Goal: Task Accomplishment & Management: Use online tool/utility

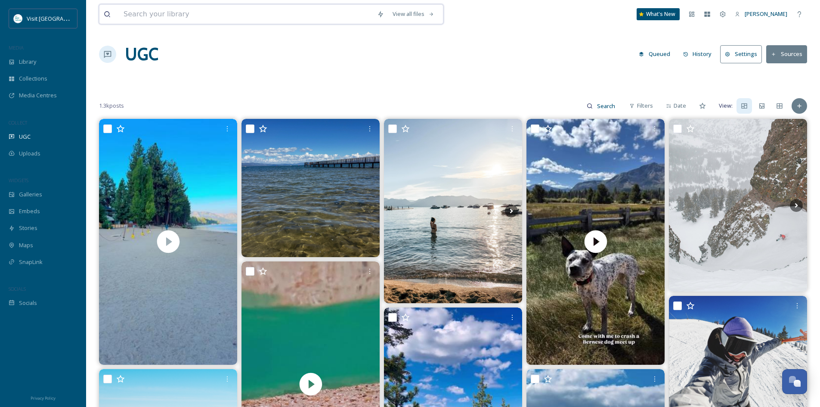
click at [167, 12] on input at bounding box center [246, 14] width 254 height 19
click at [601, 105] on input at bounding box center [607, 105] width 28 height 17
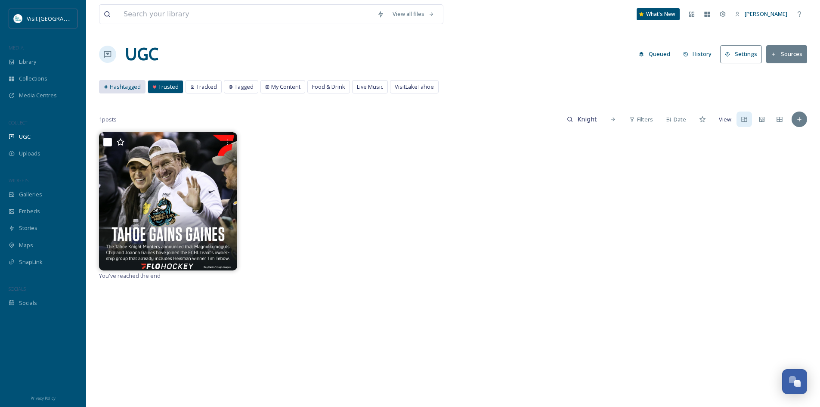
click at [125, 86] on span "Hashtagged" at bounding box center [125, 87] width 31 height 8
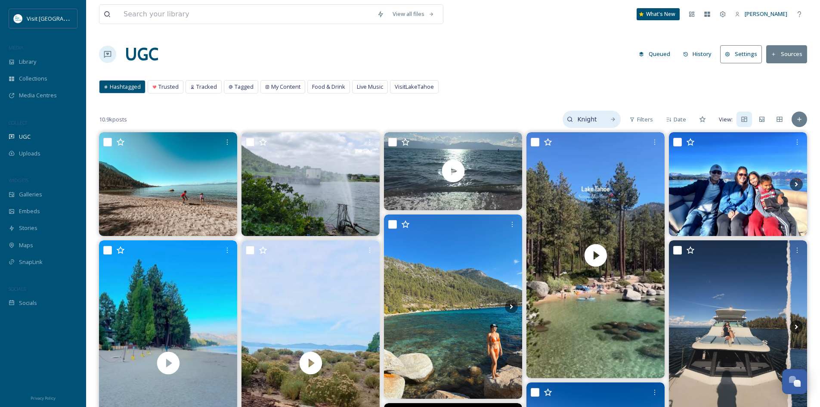
click at [602, 121] on div "Knight monsters" at bounding box center [592, 119] width 58 height 17
click at [594, 122] on input "Knight monsters" at bounding box center [568, 119] width 65 height 17
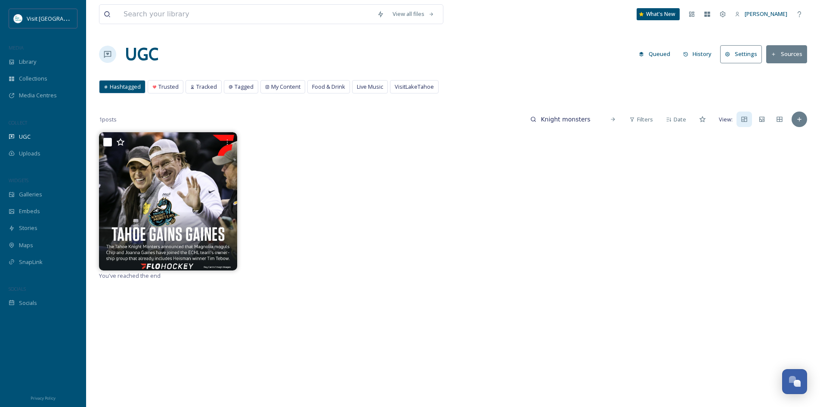
drag, startPoint x: 593, startPoint y: 120, endPoint x: 503, endPoint y: 114, distance: 90.2
click at [503, 114] on div "1 posts Knight monsters Filters Date View:" at bounding box center [453, 119] width 708 height 17
paste input "knight"
type input "knightmonsters"
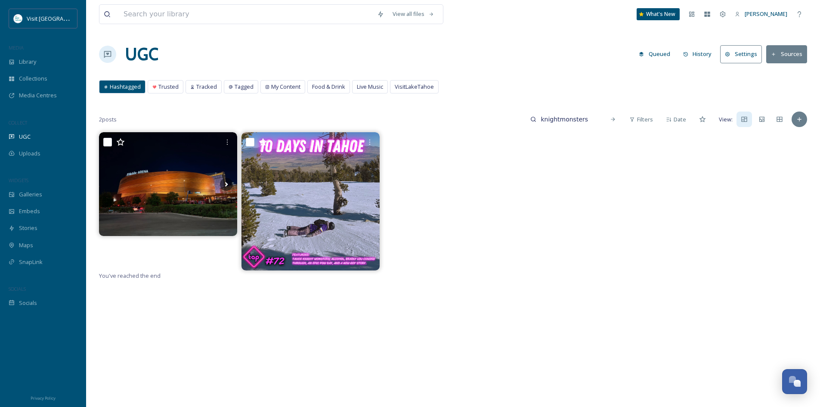
click at [789, 59] on button "Sources" at bounding box center [786, 54] width 41 height 18
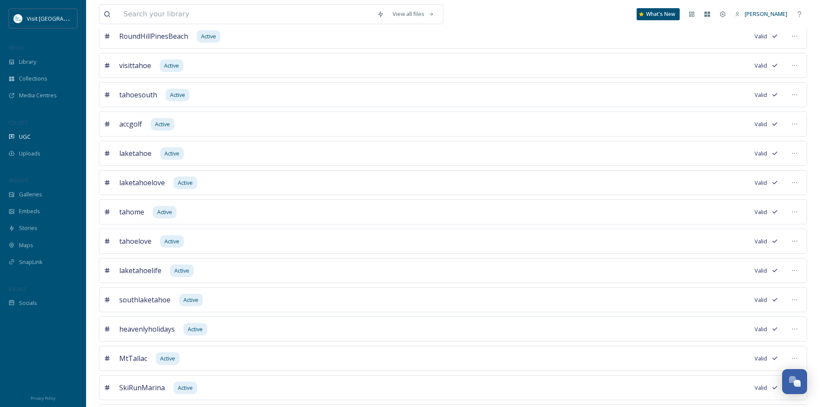
scroll to position [465, 0]
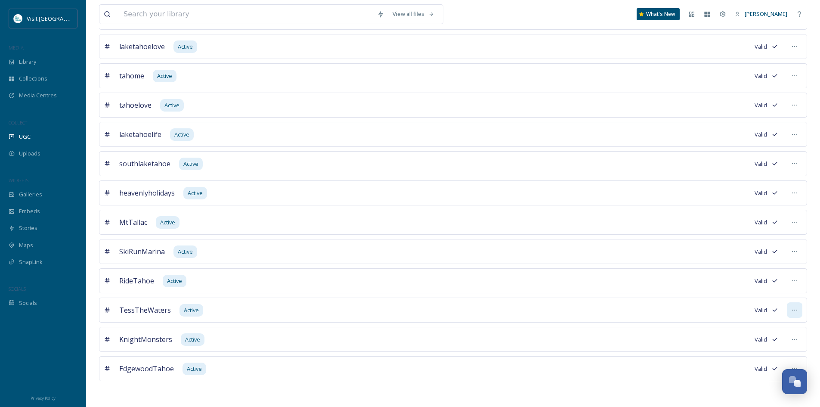
click at [795, 310] on icon at bounding box center [794, 310] width 7 height 7
click at [732, 359] on span "Edit Settings" at bounding box center [717, 363] width 32 height 8
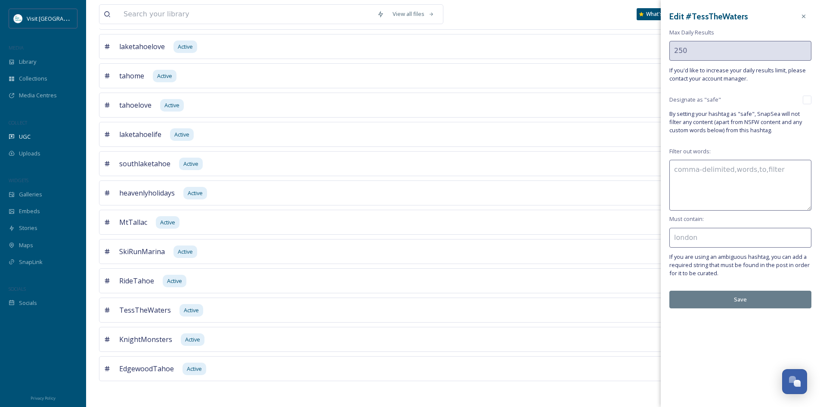
scroll to position [164, 0]
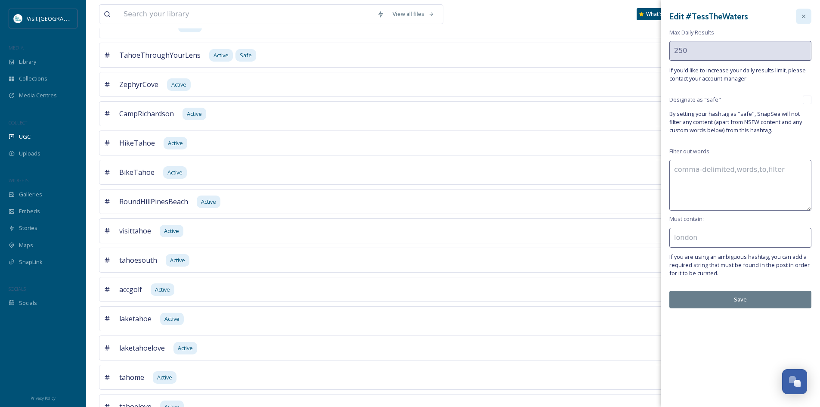
click at [801, 17] on icon at bounding box center [803, 16] width 7 height 7
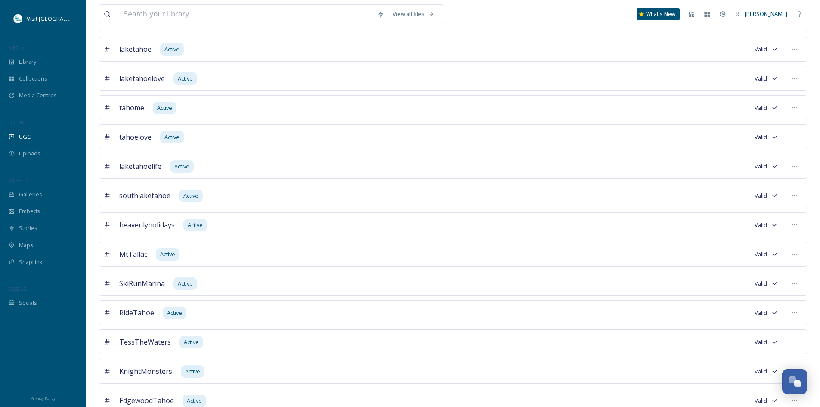
scroll to position [465, 0]
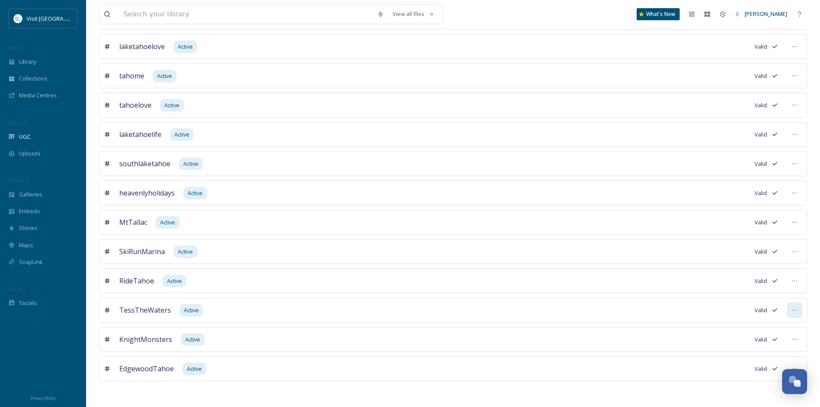
click at [796, 310] on icon at bounding box center [794, 310] width 7 height 7
click at [753, 344] on div "Mark as Inactive" at bounding box center [749, 346] width 105 height 17
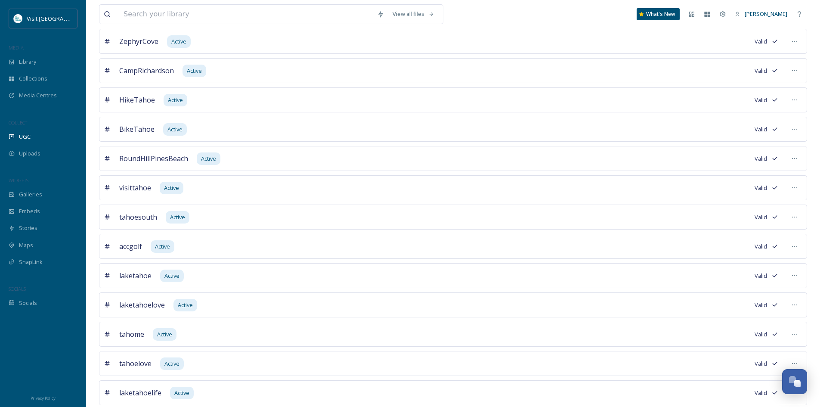
scroll to position [0, 0]
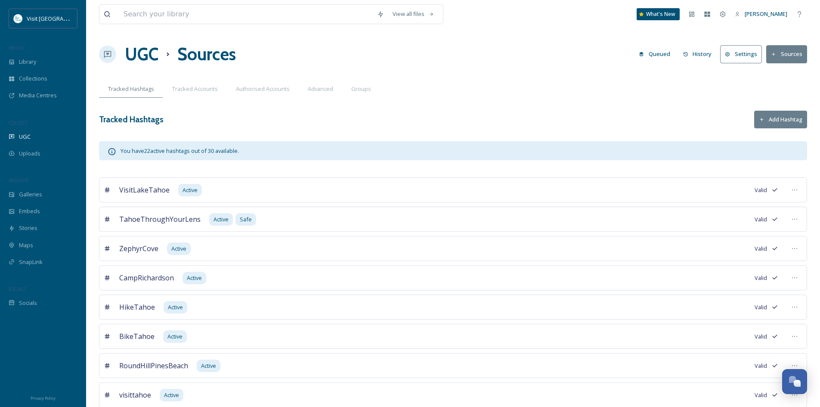
click at [773, 121] on button "Add Hashtag" at bounding box center [780, 120] width 53 height 18
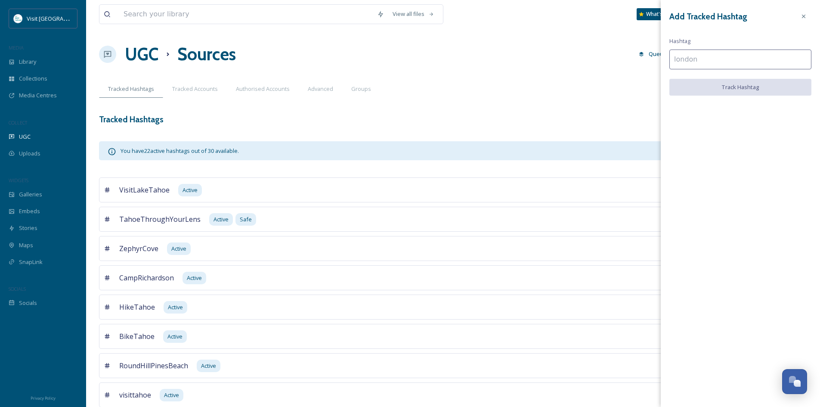
click at [710, 61] on input at bounding box center [740, 60] width 142 height 20
paste input "#DareToDescend"
type input "DareToDescend"
click at [736, 85] on button "Track Hashtag" at bounding box center [740, 88] width 142 height 18
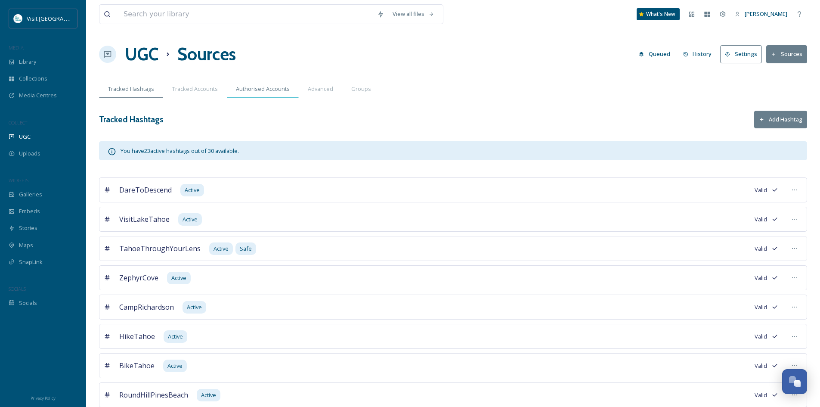
click at [257, 86] on span "Authorised Accounts" at bounding box center [263, 89] width 54 height 8
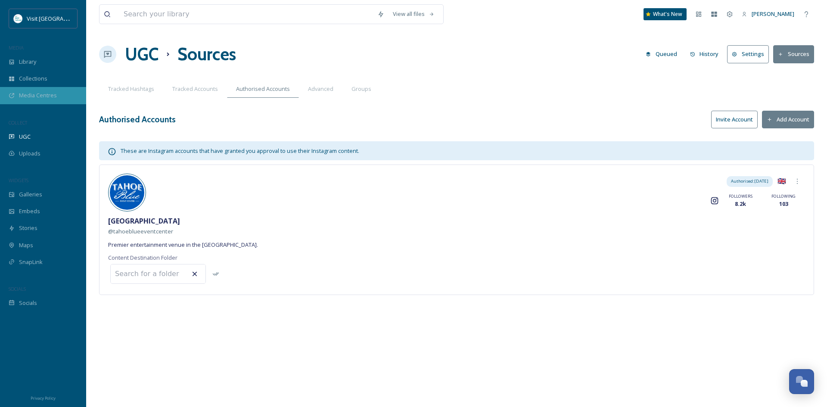
click at [36, 96] on span "Media Centres" at bounding box center [38, 95] width 38 height 8
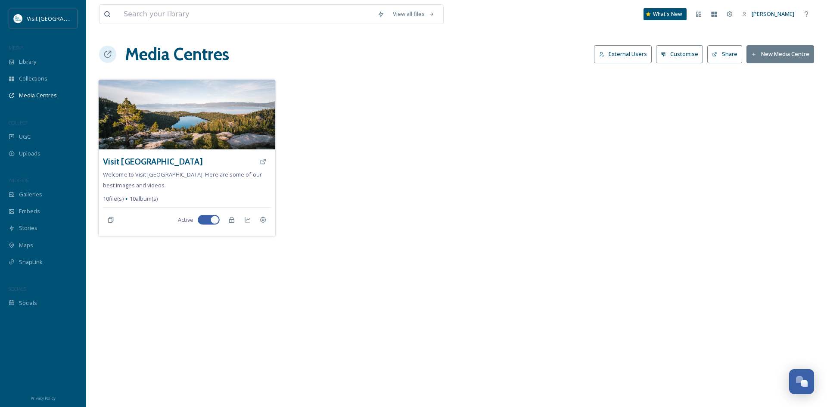
click at [209, 105] on img at bounding box center [187, 115] width 177 height 70
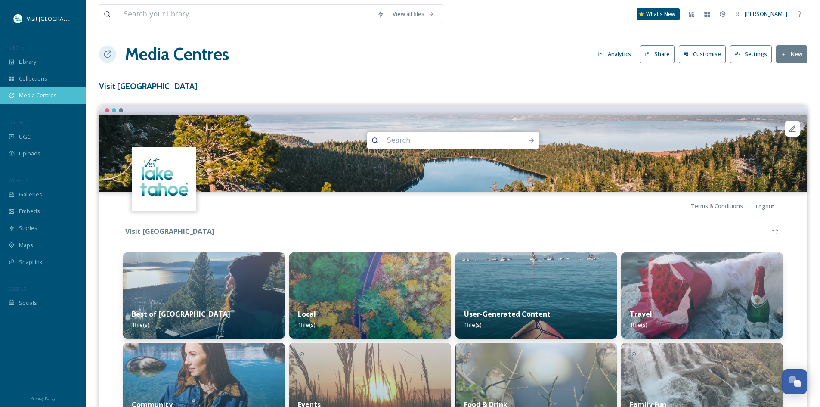
click at [35, 97] on span "Media Centres" at bounding box center [38, 95] width 38 height 8
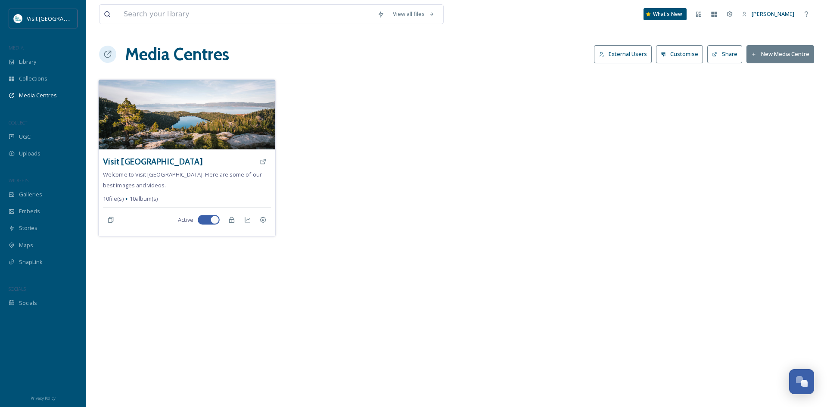
click at [214, 120] on img at bounding box center [187, 115] width 177 height 70
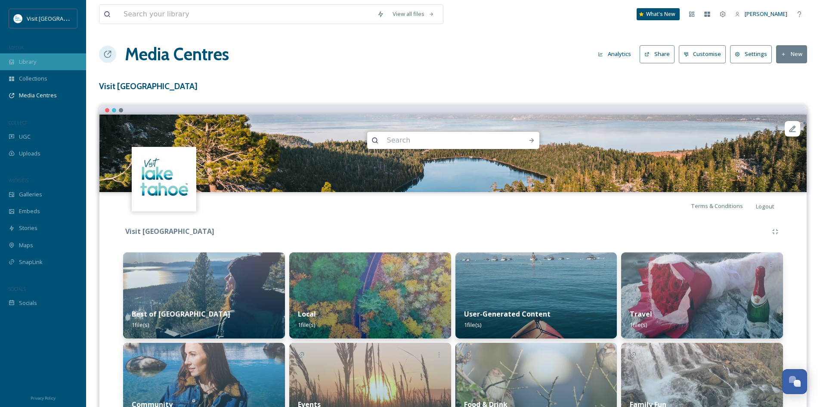
click at [27, 62] on span "Library" at bounding box center [27, 62] width 17 height 8
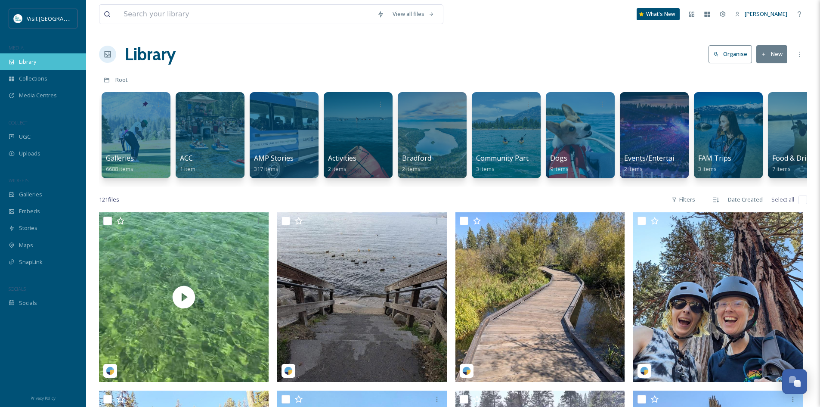
click at [32, 61] on span "Library" at bounding box center [27, 62] width 17 height 8
click at [31, 78] on span "Collections" at bounding box center [33, 78] width 28 height 8
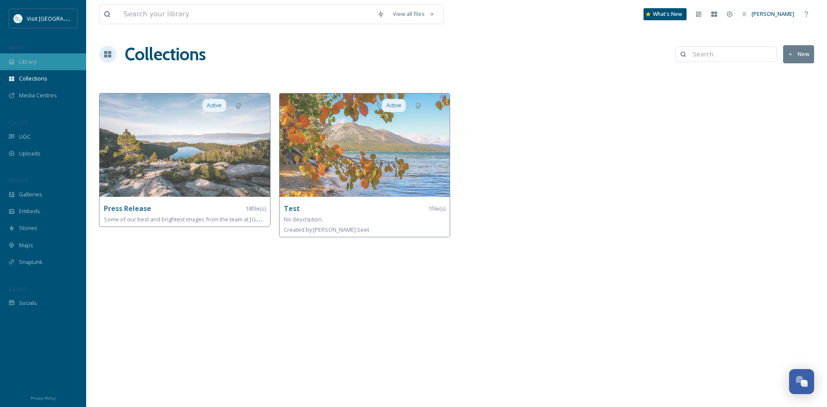
click at [28, 59] on span "Library" at bounding box center [27, 62] width 17 height 8
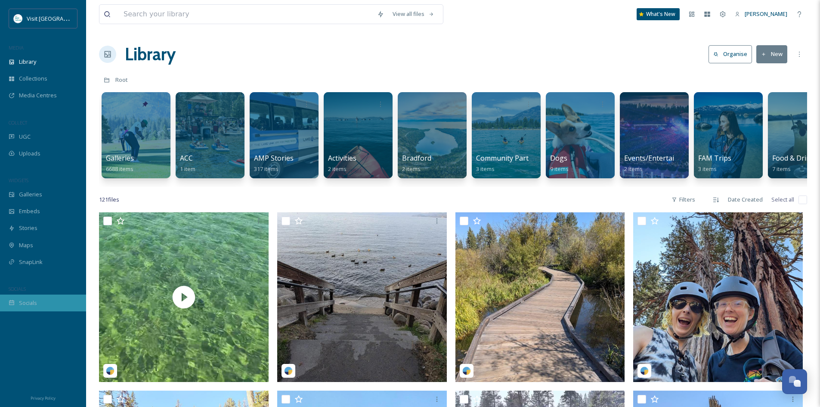
click at [31, 301] on span "Socials" at bounding box center [28, 303] width 18 height 8
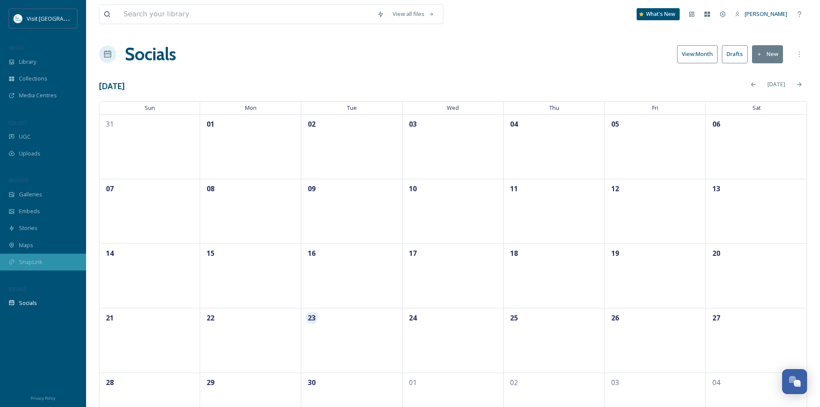
click at [33, 263] on span "SnapLink" at bounding box center [31, 262] width 24 height 8
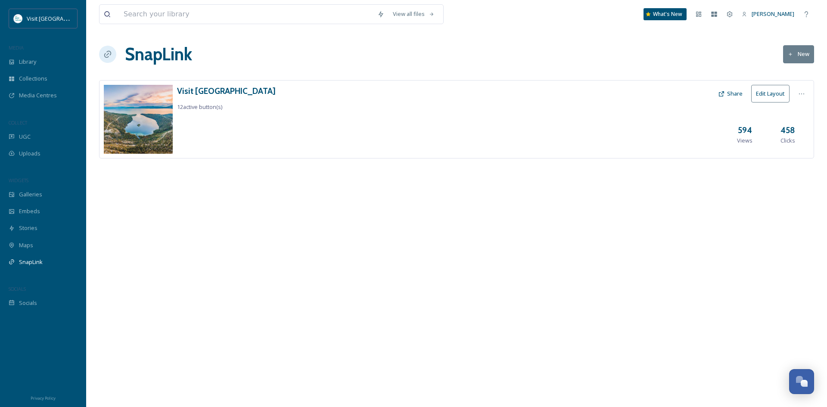
click at [137, 105] on img at bounding box center [138, 119] width 69 height 69
click at [146, 113] on img at bounding box center [138, 119] width 69 height 69
click at [28, 133] on span "UGC" at bounding box center [25, 137] width 12 height 8
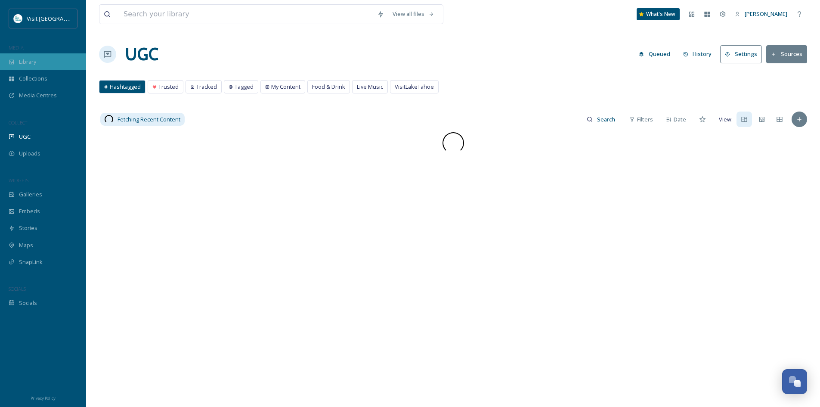
click at [40, 62] on div "Library" at bounding box center [43, 61] width 86 height 17
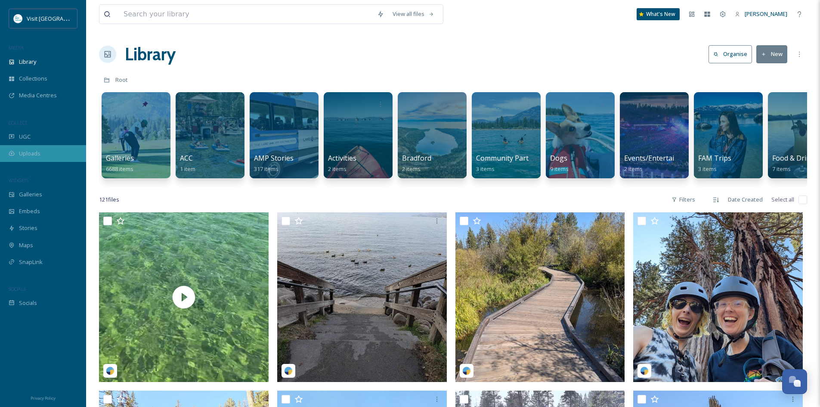
click at [30, 152] on span "Uploads" at bounding box center [30, 153] width 22 height 8
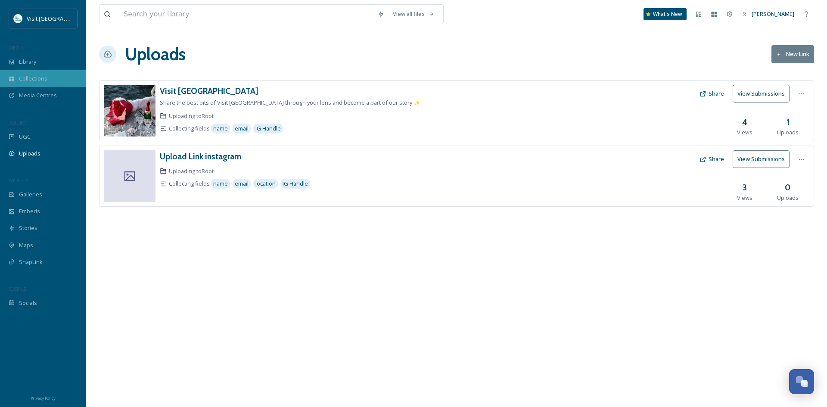
click at [31, 80] on span "Collections" at bounding box center [33, 78] width 28 height 8
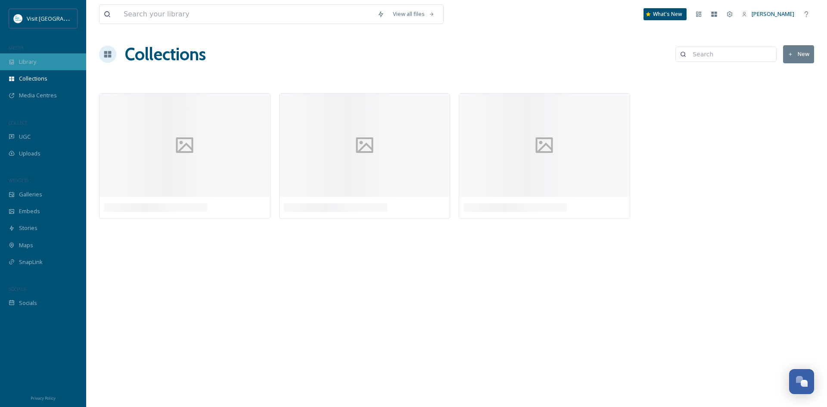
click at [30, 66] on div "Library" at bounding box center [43, 61] width 86 height 17
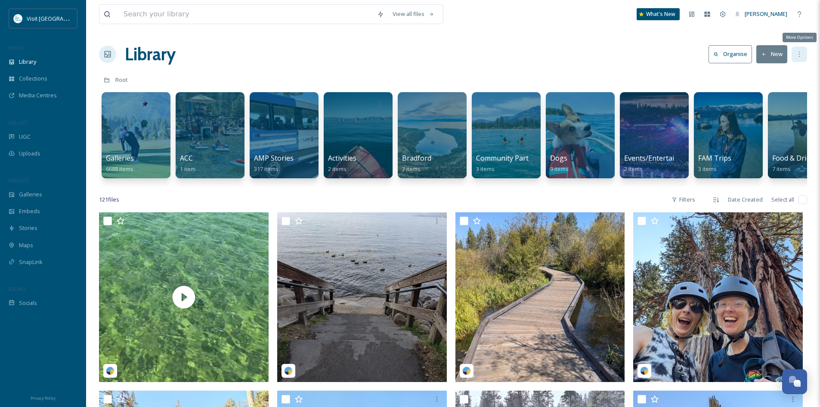
click at [798, 54] on icon at bounding box center [799, 54] width 7 height 7
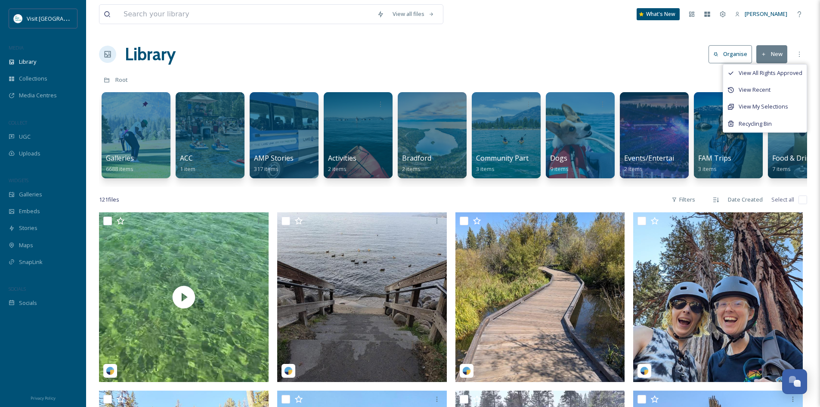
click at [405, 50] on div "Library Organise New View All Rights Approved View Recent View My Selections Re…" at bounding box center [453, 54] width 708 height 26
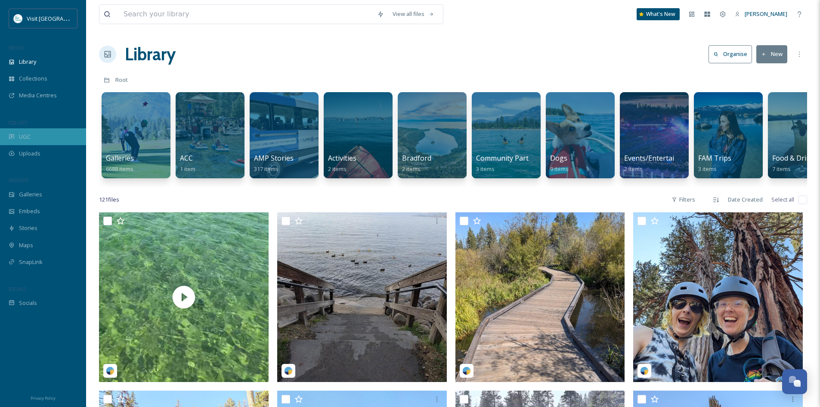
click at [43, 138] on div "UGC" at bounding box center [43, 136] width 86 height 17
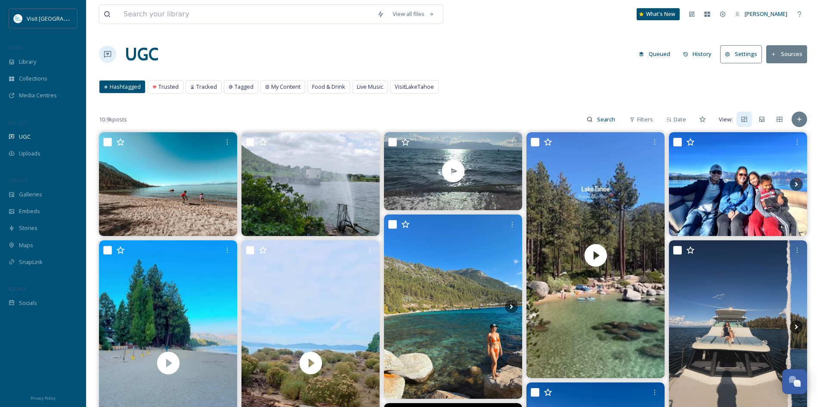
click at [787, 54] on button "Sources" at bounding box center [786, 54] width 41 height 18
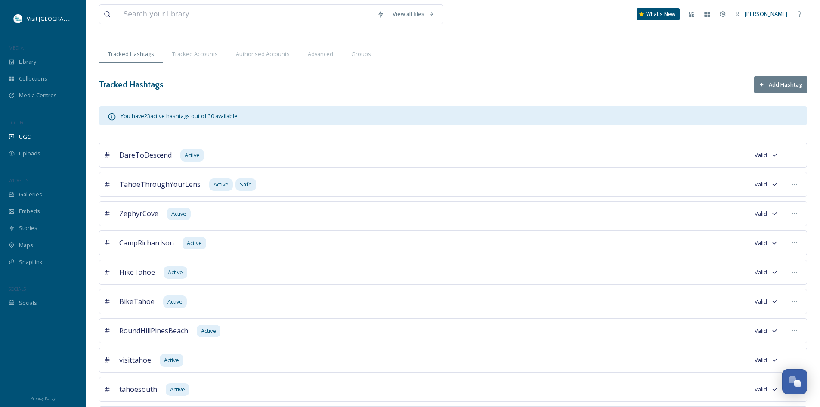
scroll to position [21, 0]
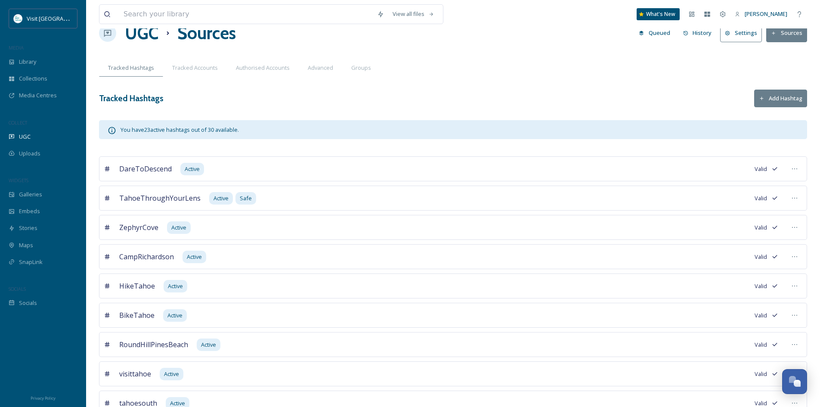
click at [778, 97] on button "Add Hashtag" at bounding box center [780, 99] width 53 height 18
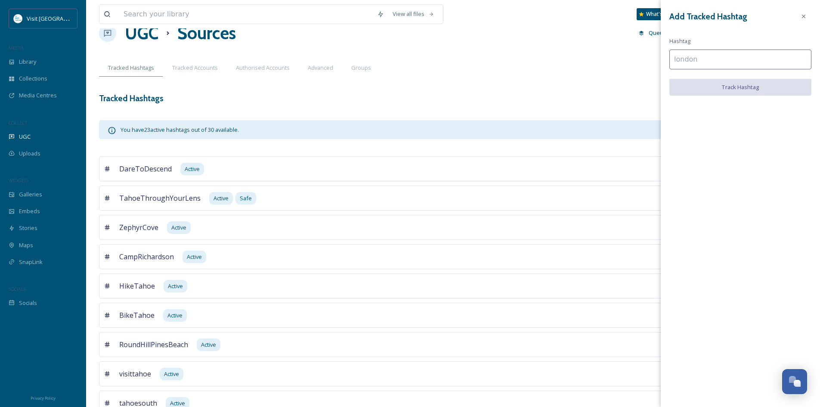
click at [760, 61] on input at bounding box center [740, 60] width 142 height 20
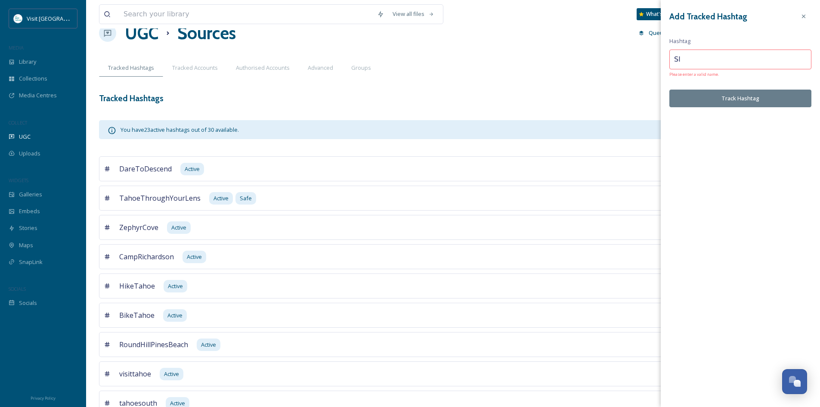
type input "S"
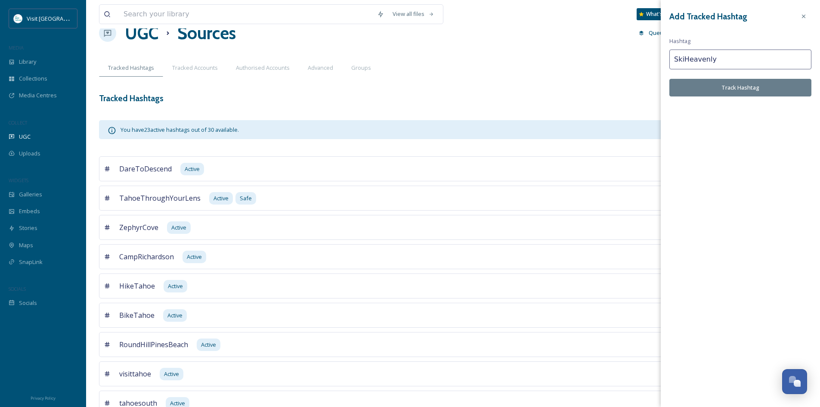
type input "SkiHeavenly"
click at [746, 90] on button "Track Hashtag" at bounding box center [740, 88] width 142 height 18
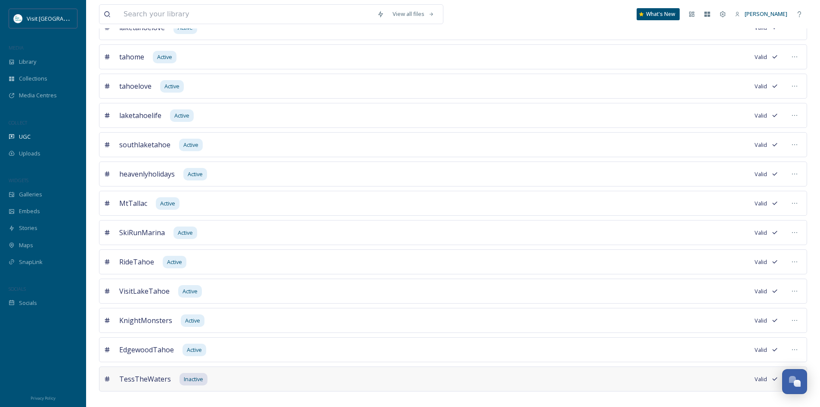
scroll to position [524, 0]
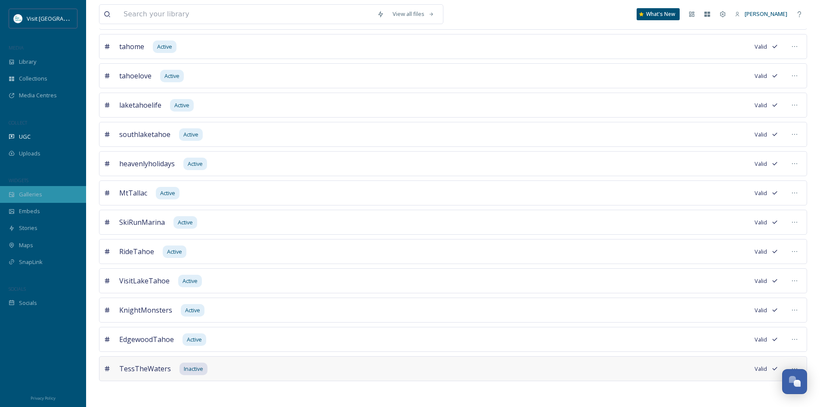
click at [43, 191] on div "Galleries" at bounding box center [43, 194] width 86 height 17
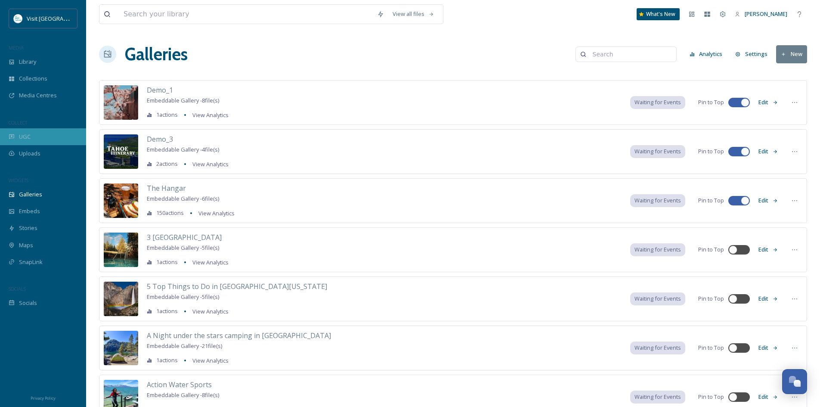
click at [48, 139] on div "UGC" at bounding box center [43, 136] width 86 height 17
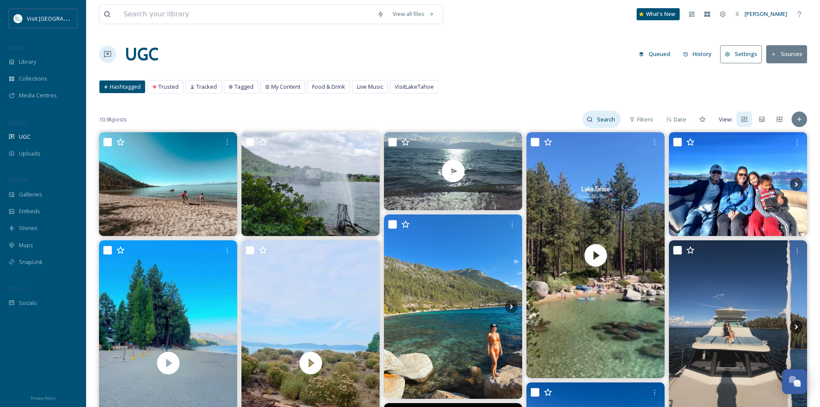
click at [611, 125] on input at bounding box center [607, 119] width 28 height 17
type input "fall"
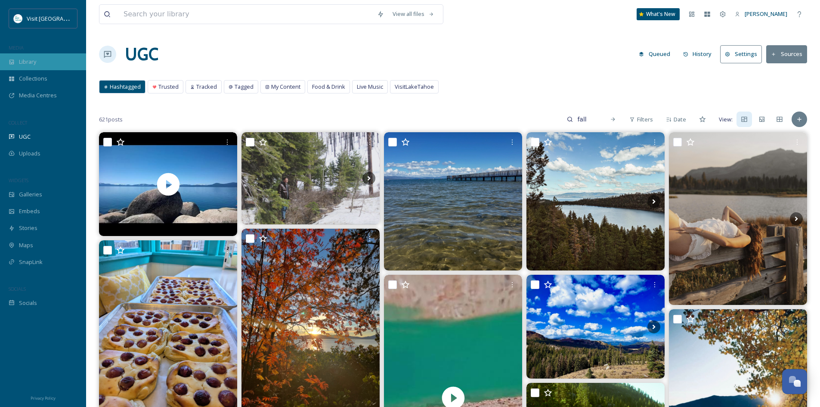
click at [39, 61] on div "Library" at bounding box center [43, 61] width 86 height 17
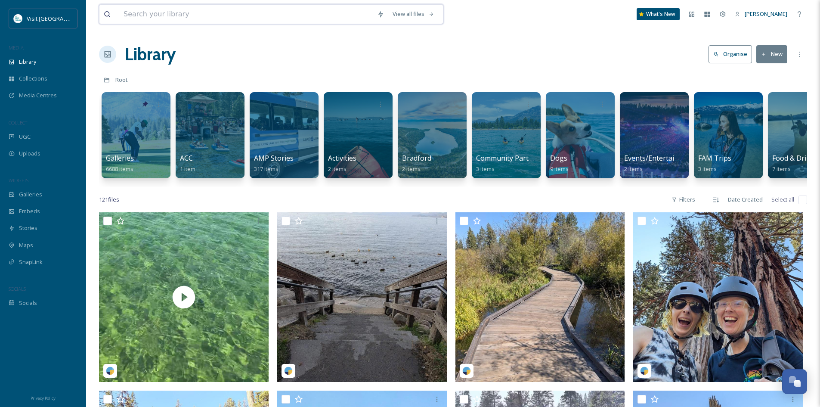
click at [247, 13] on input at bounding box center [246, 14] width 254 height 19
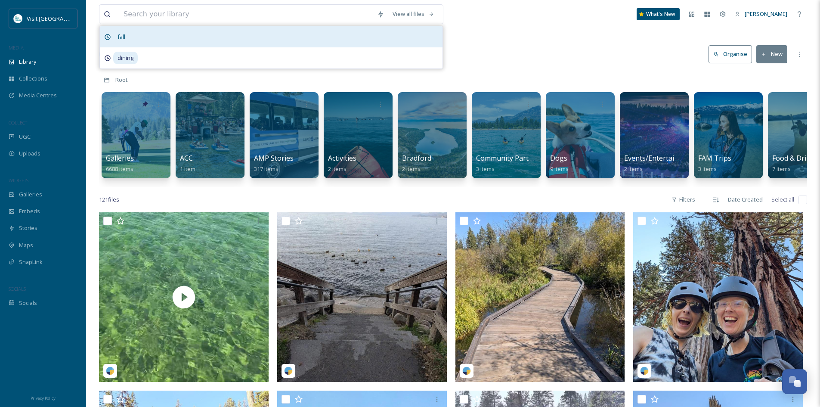
click at [293, 42] on div "fall" at bounding box center [271, 36] width 343 height 21
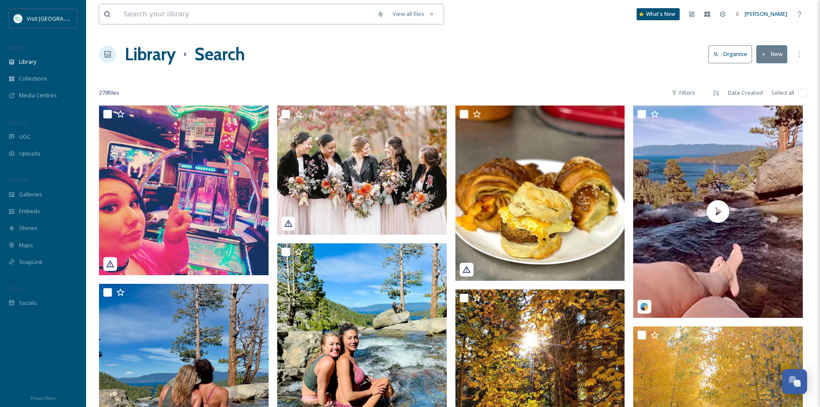
click at [264, 9] on input at bounding box center [246, 14] width 254 height 19
type input "fall"
click at [124, 13] on span "fall" at bounding box center [127, 14] width 16 height 12
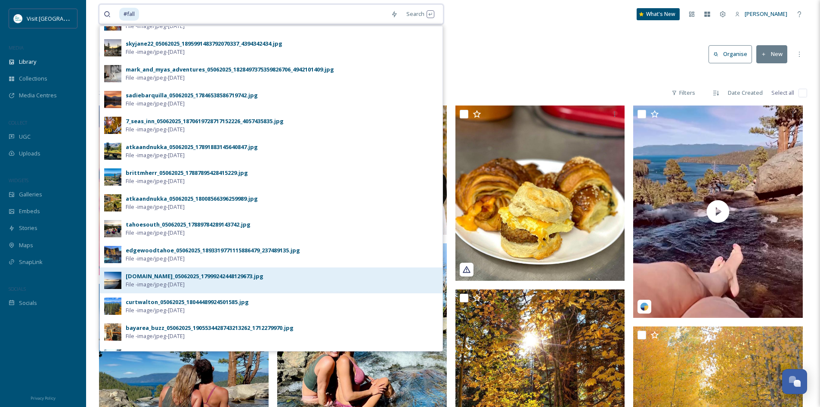
scroll to position [246, 0]
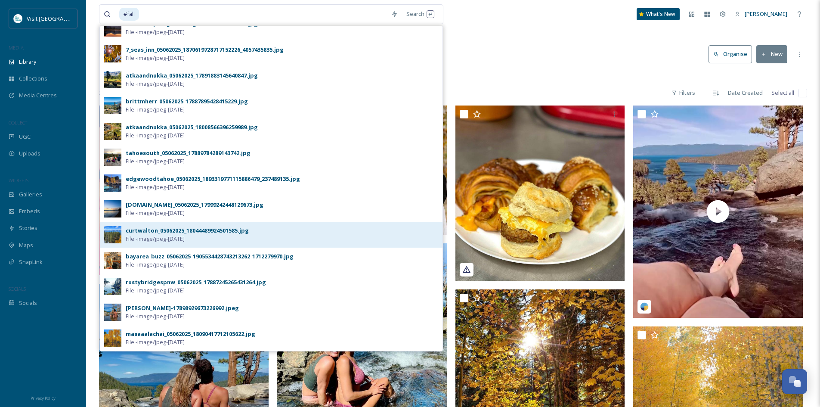
click at [230, 234] on div "curtwalton_05062025_18044489924501585.jpg" at bounding box center [187, 230] width 123 height 8
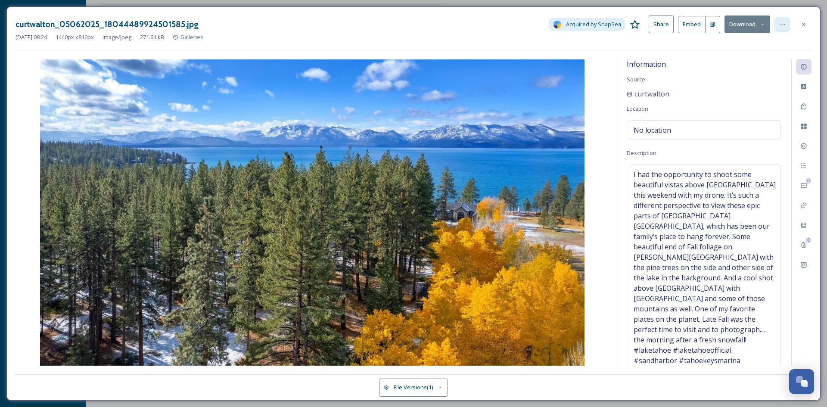
click at [786, 25] on div at bounding box center [781, 24] width 15 height 15
click at [804, 130] on icon at bounding box center [803, 126] width 7 height 7
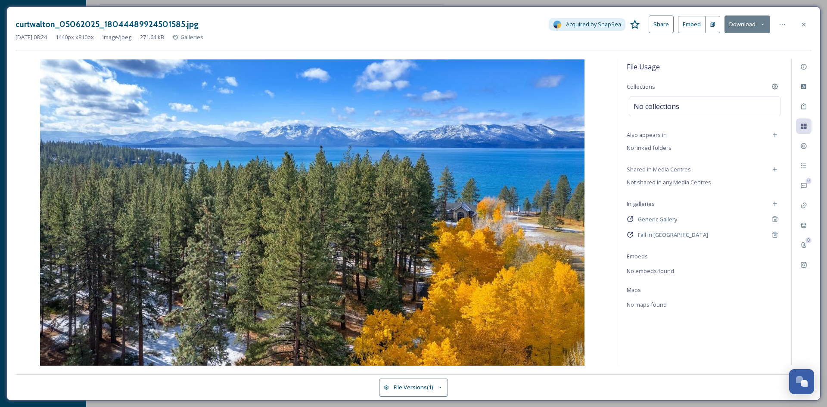
click at [629, 235] on icon at bounding box center [629, 234] width 7 height 7
click at [647, 236] on span "Fall in [GEOGRAPHIC_DATA]" at bounding box center [673, 235] width 70 height 8
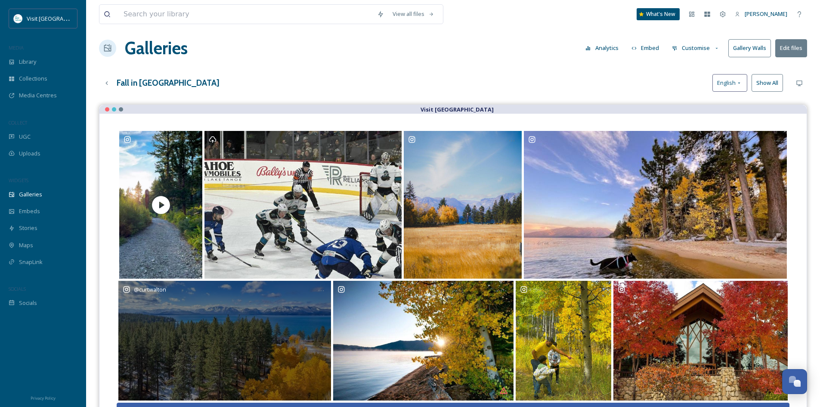
scroll to position [124, 0]
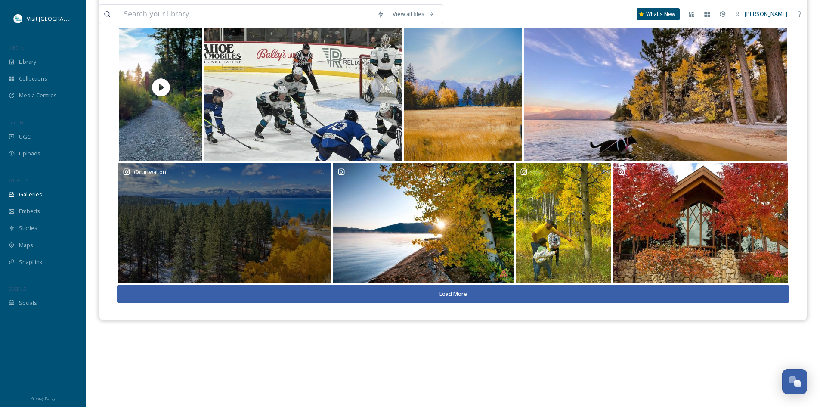
click at [222, 246] on div "@ curtwalton" at bounding box center [224, 223] width 213 height 120
click at [247, 238] on div "@ curtwalton" at bounding box center [224, 223] width 213 height 120
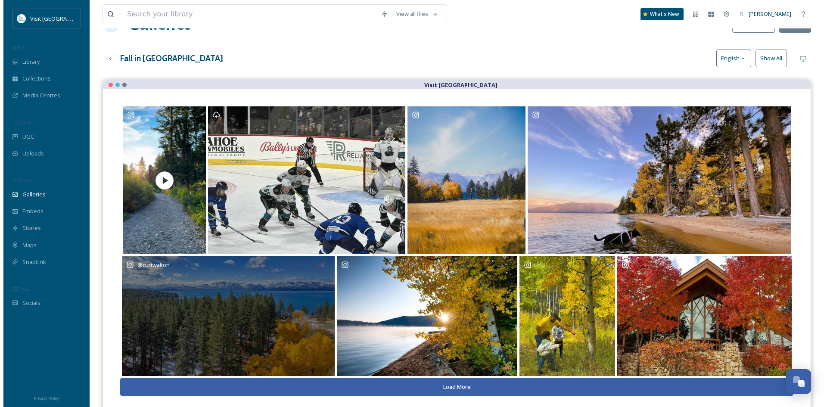
scroll to position [0, 0]
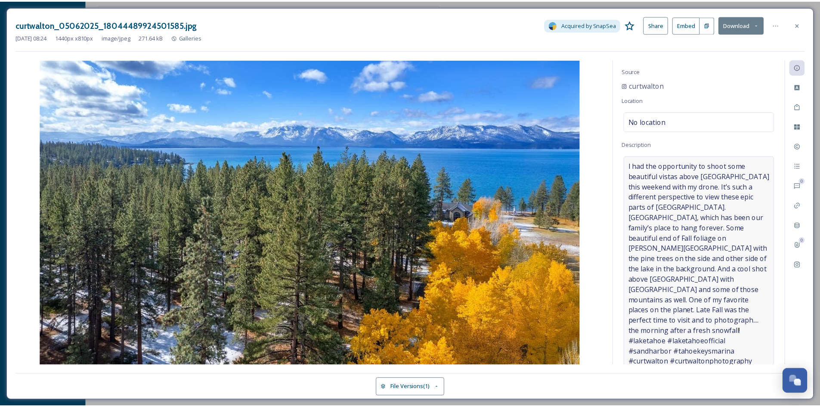
scroll to position [17, 0]
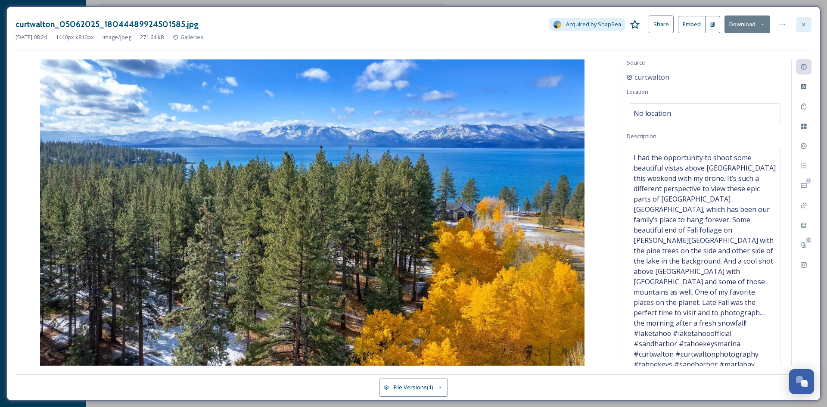
click at [807, 24] on div at bounding box center [803, 24] width 15 height 15
